Goal: Task Accomplishment & Management: Use online tool/utility

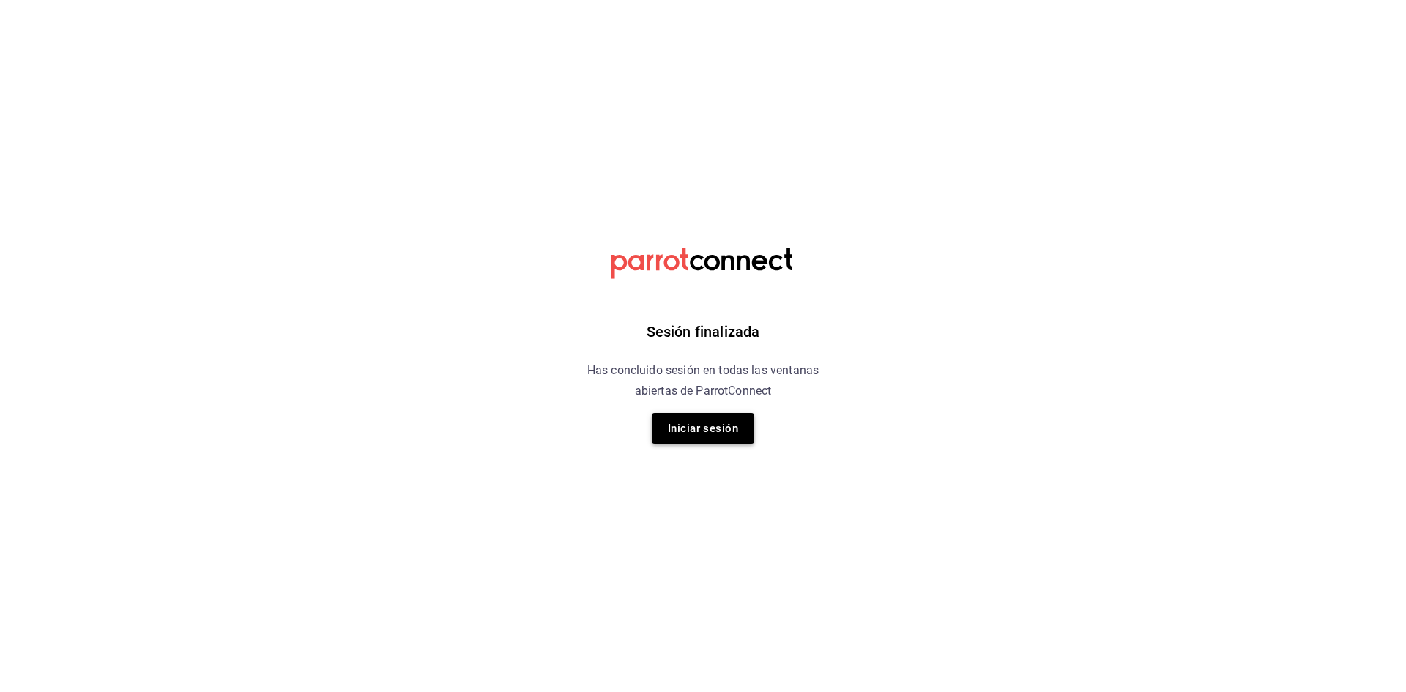
click at [745, 428] on button "Iniciar sesión" at bounding box center [703, 428] width 103 height 31
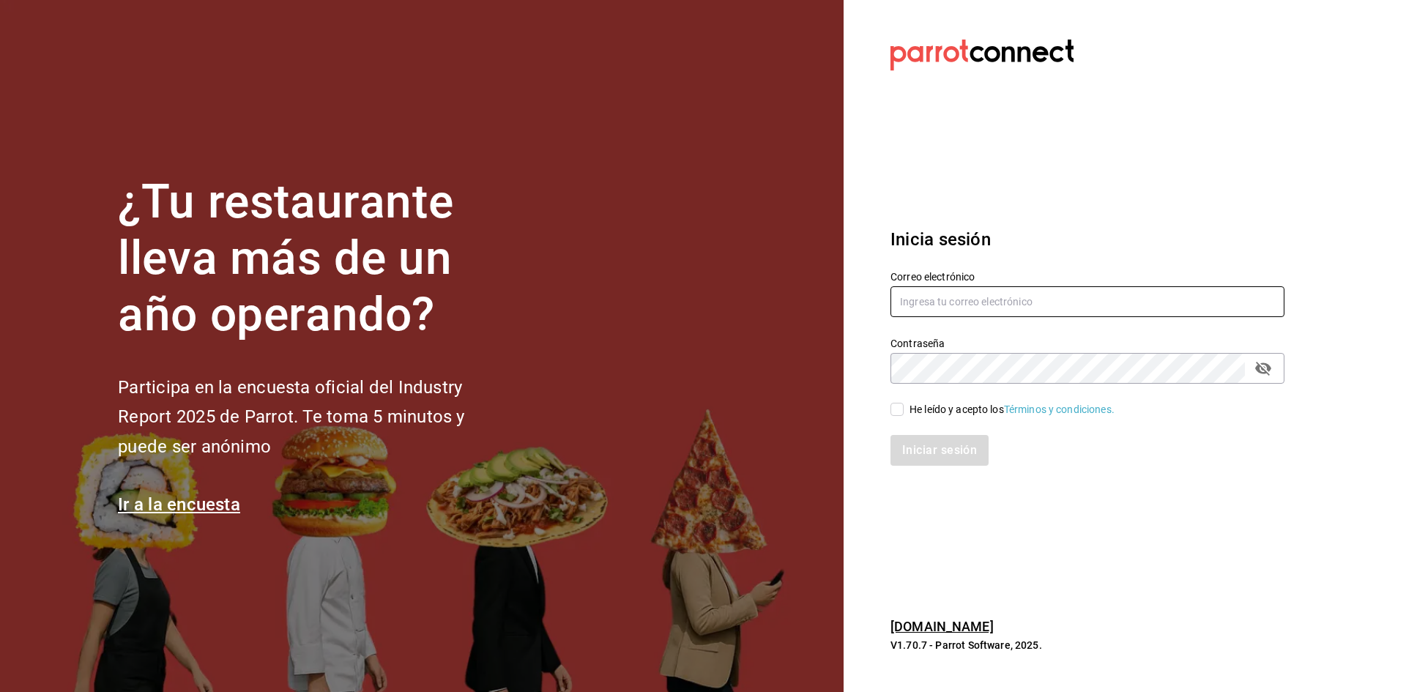
type input "[PERSON_NAME][EMAIL_ADDRESS][PERSON_NAME][DOMAIN_NAME]"
click at [902, 412] on input "He leído y acepto los Términos y condiciones." at bounding box center [896, 409] width 13 height 13
checkbox input "true"
click at [916, 448] on button "Iniciar sesión" at bounding box center [940, 450] width 100 height 31
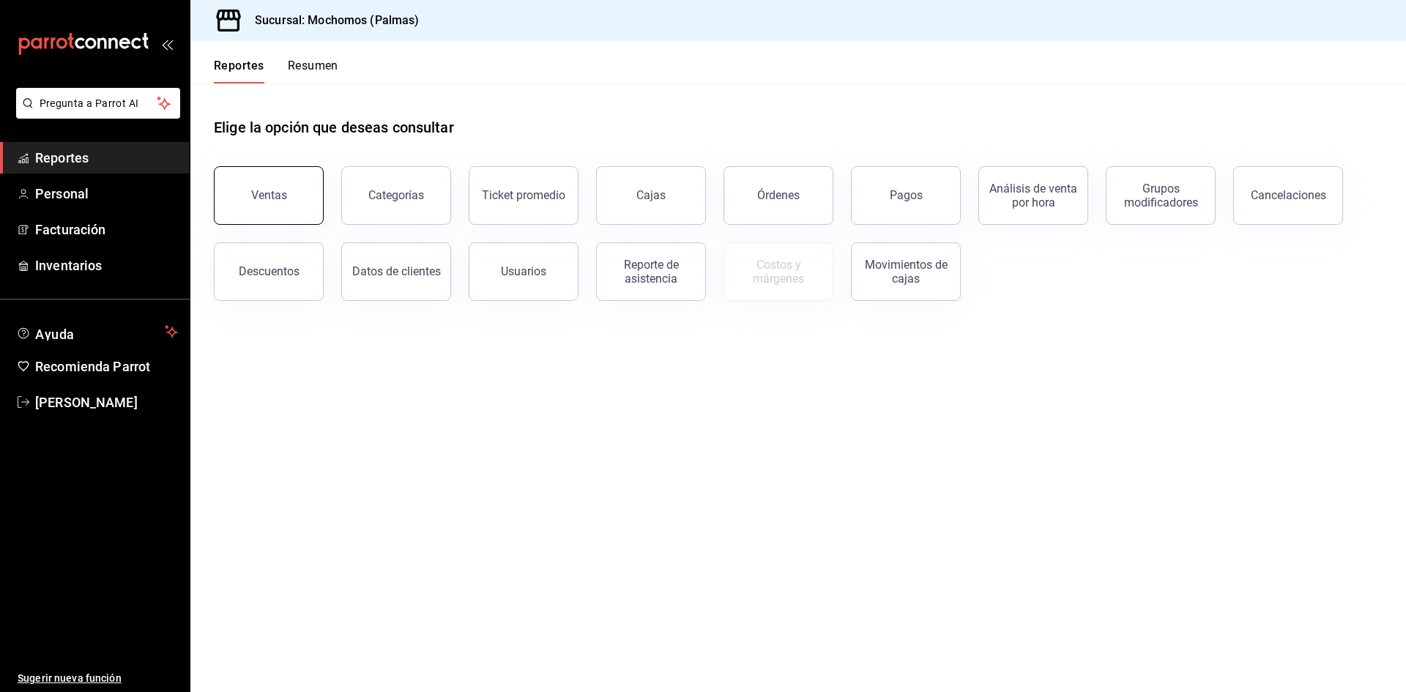
click at [295, 190] on button "Ventas" at bounding box center [269, 195] width 110 height 59
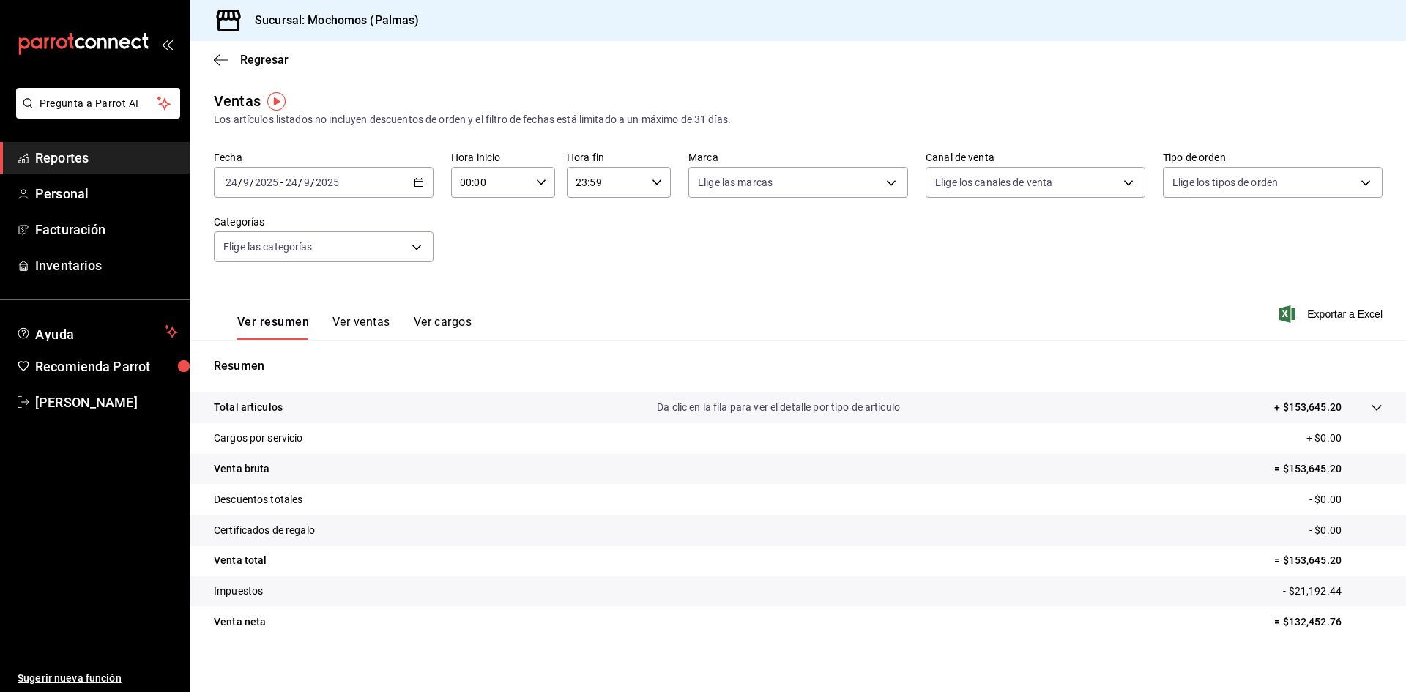
click at [414, 187] on \(Stroke\) "button" at bounding box center [418, 183] width 9 height 8
click at [303, 350] on li "Rango de fechas" at bounding box center [283, 358] width 137 height 33
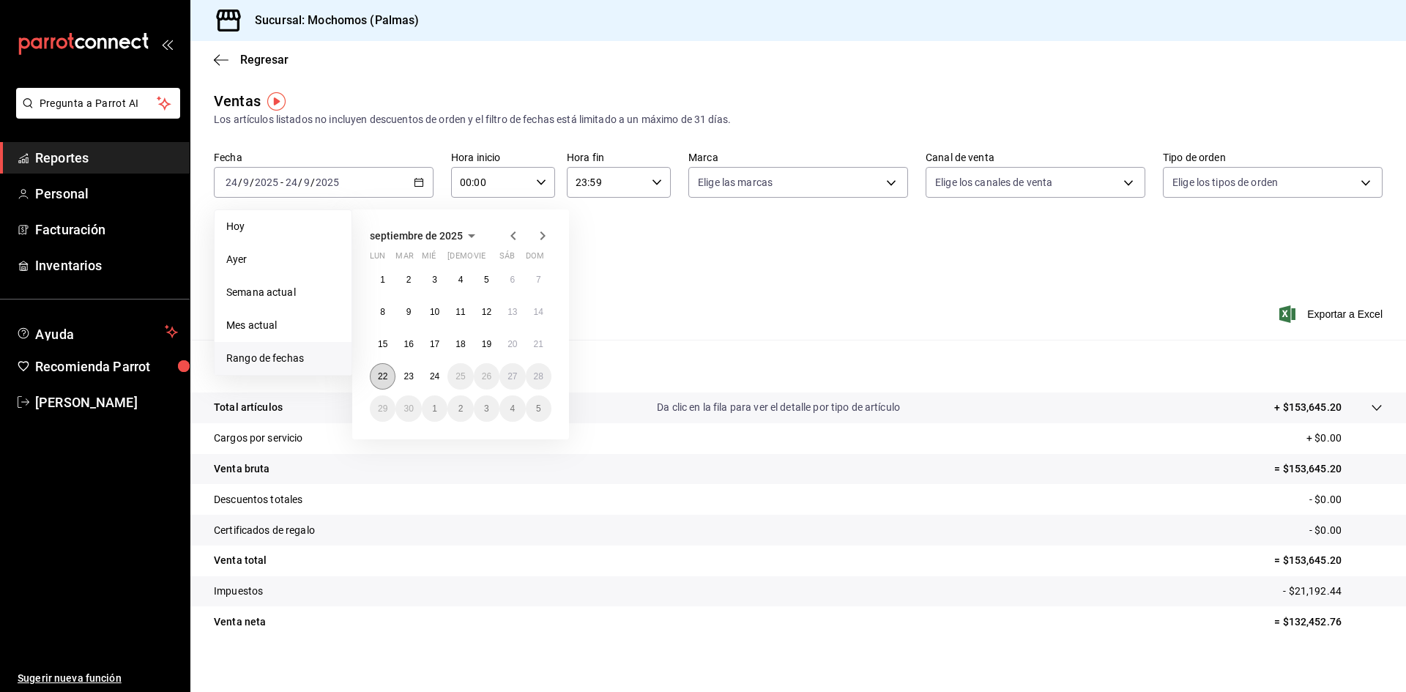
click at [376, 380] on button "22" at bounding box center [383, 376] width 26 height 26
click at [441, 382] on button "24" at bounding box center [435, 376] width 26 height 26
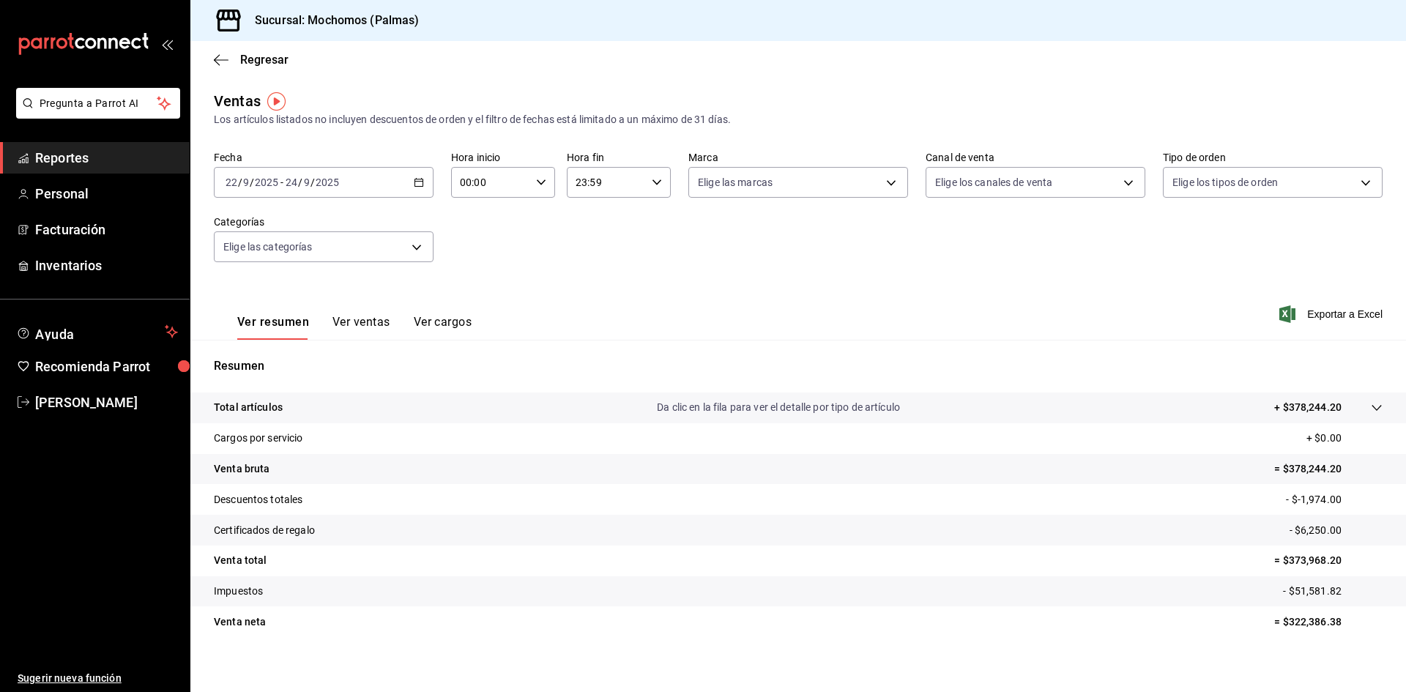
click at [539, 182] on icon "button" at bounding box center [541, 182] width 10 height 10
click at [480, 260] on button "05" at bounding box center [475, 248] width 46 height 29
type input "05:00"
click at [1116, 317] on div at bounding box center [703, 346] width 1406 height 692
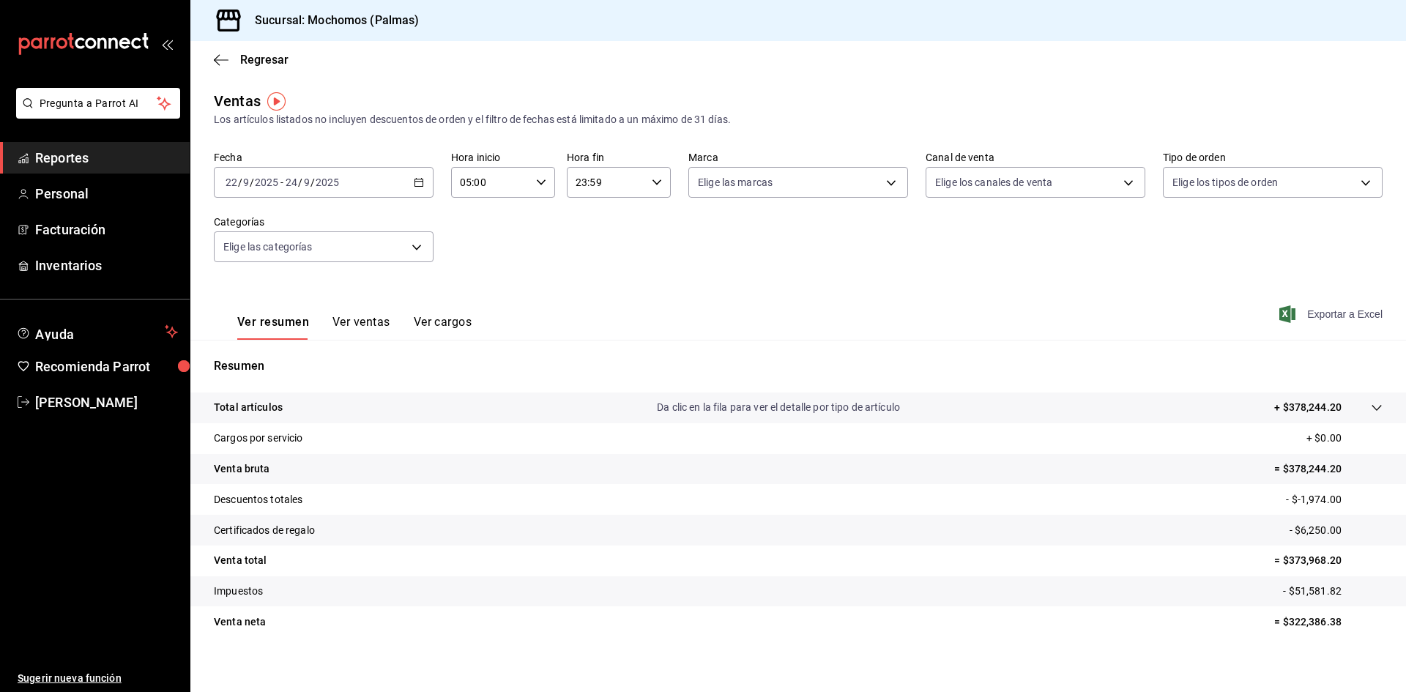
click at [1326, 319] on span "Exportar a Excel" at bounding box center [1332, 314] width 100 height 18
